Goal: Task Accomplishment & Management: Use online tool/utility

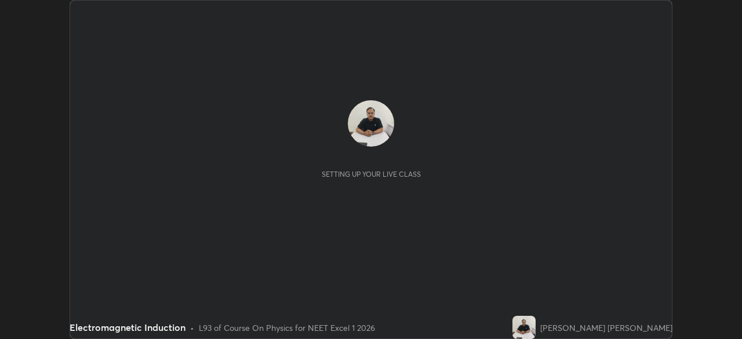
scroll to position [339, 742]
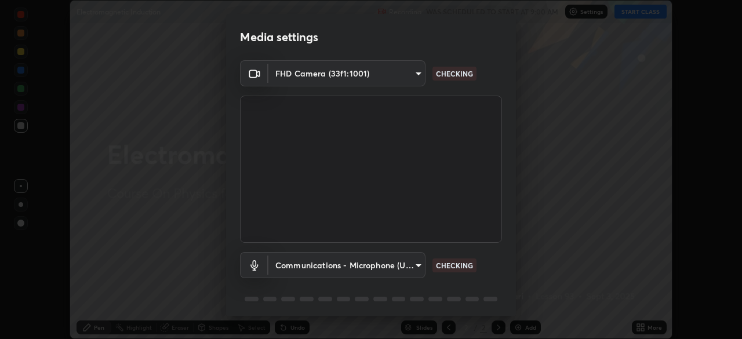
type input "0b0394df5398a873b7d047182dbff5bf8641b4882f7ce2760a0fef017966b62e"
type input "communications"
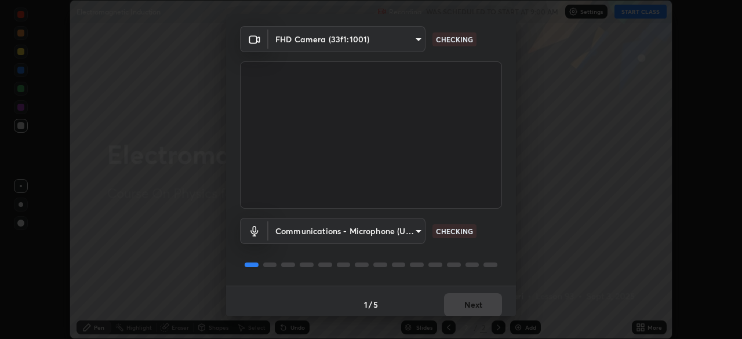
scroll to position [34, 0]
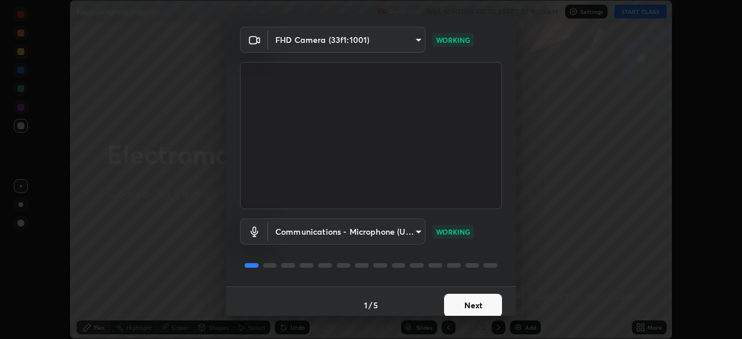
click at [481, 310] on button "Next" at bounding box center [473, 305] width 58 height 23
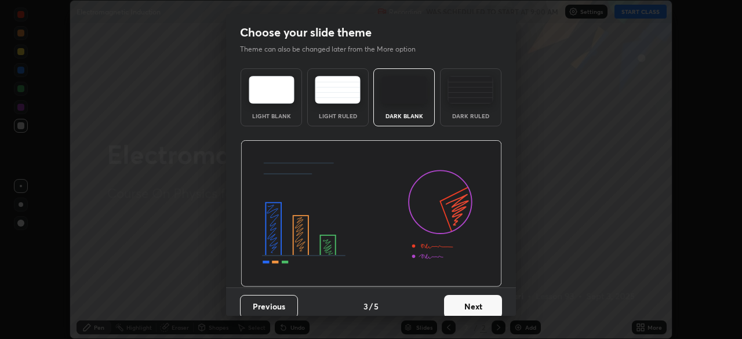
click at [481, 310] on button "Next" at bounding box center [473, 306] width 58 height 23
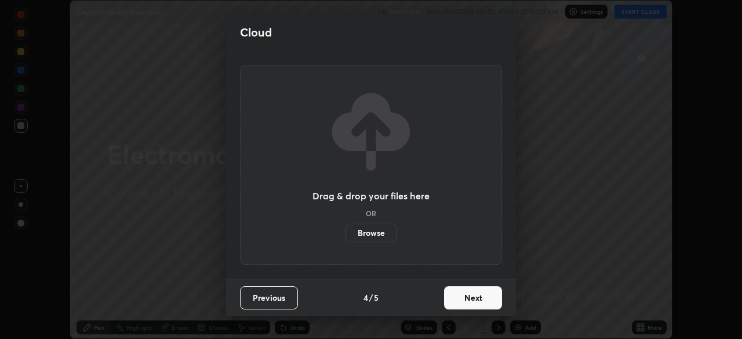
click at [485, 308] on button "Next" at bounding box center [473, 297] width 58 height 23
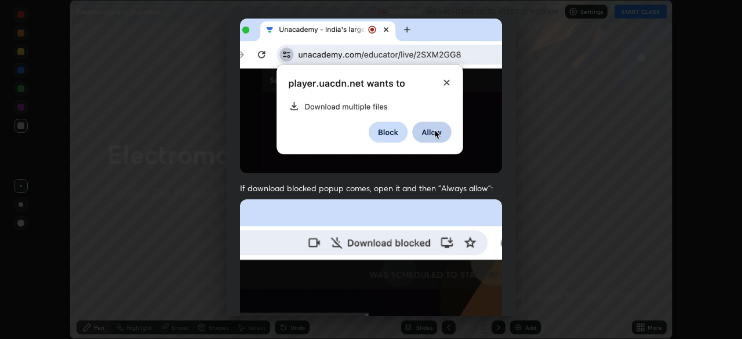
scroll to position [278, 0]
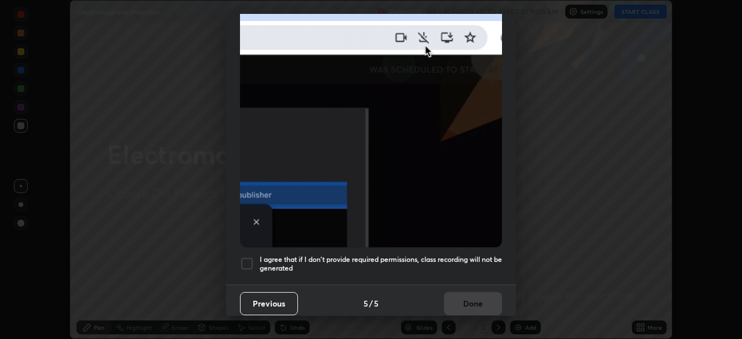
click at [481, 263] on h5 "I agree that if I don't provide required permissions, class recording will not …" at bounding box center [381, 264] width 242 height 18
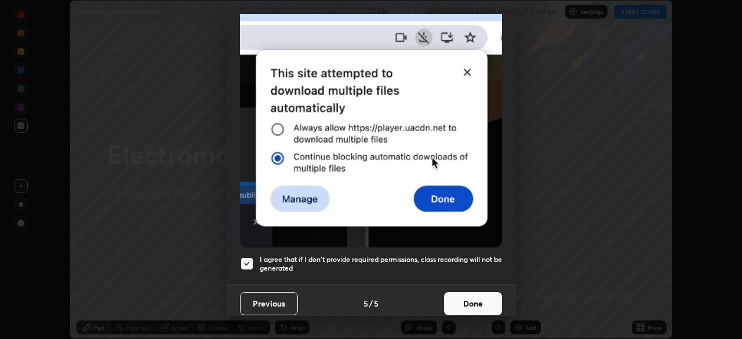
click at [480, 299] on button "Done" at bounding box center [473, 303] width 58 height 23
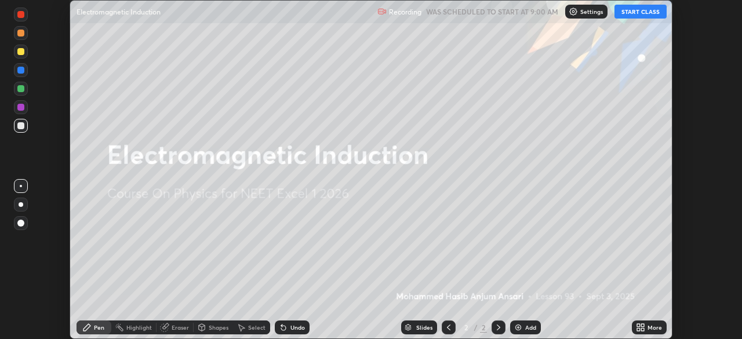
click at [634, 14] on button "START CLASS" at bounding box center [641, 12] width 52 height 14
